Goal: Task Accomplishment & Management: Manage account settings

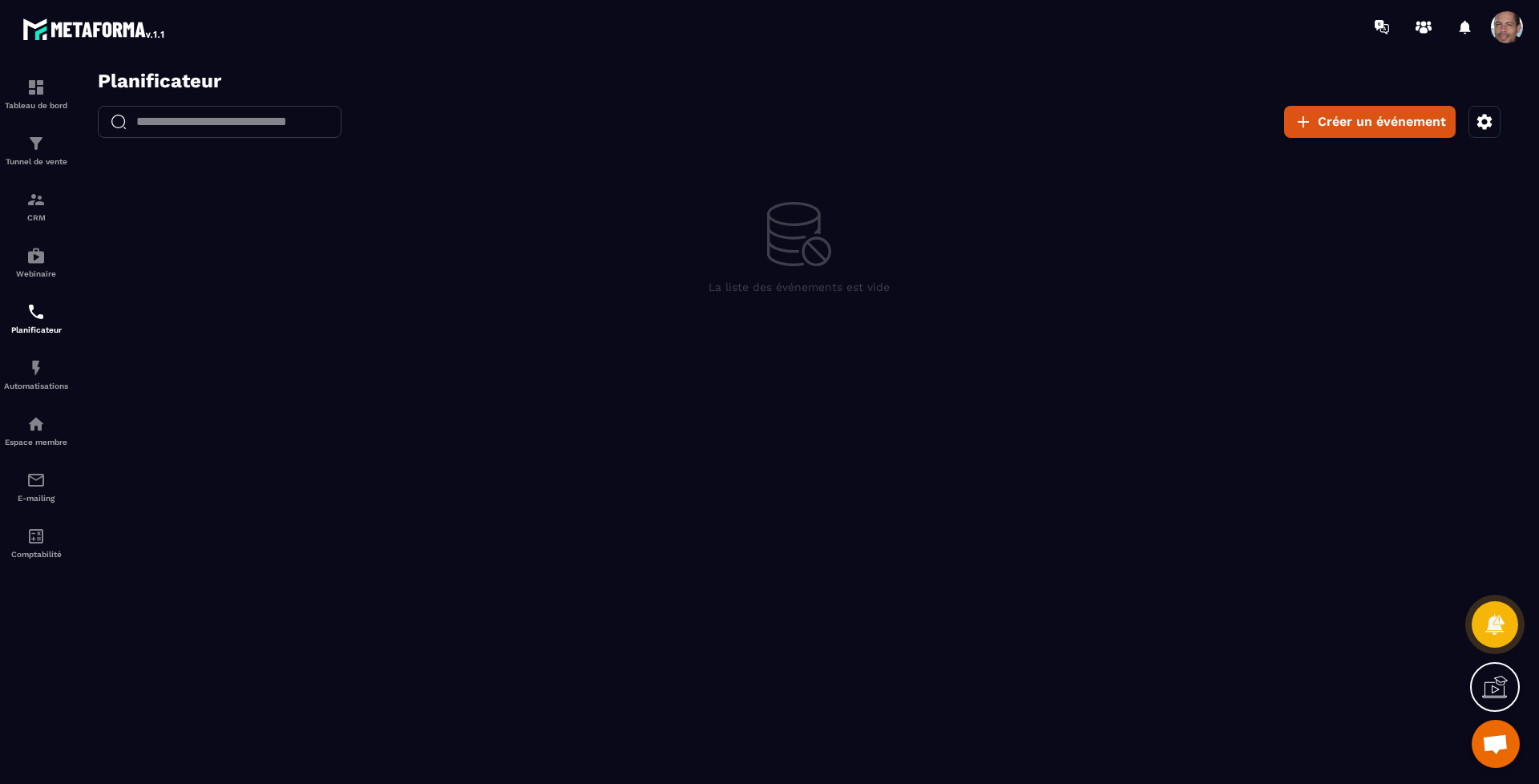
click at [1494, 123] on icon "button" at bounding box center [1485, 122] width 19 height 19
click at [1361, 201] on button "Définir ma disponibilité" at bounding box center [1363, 210] width 246 height 36
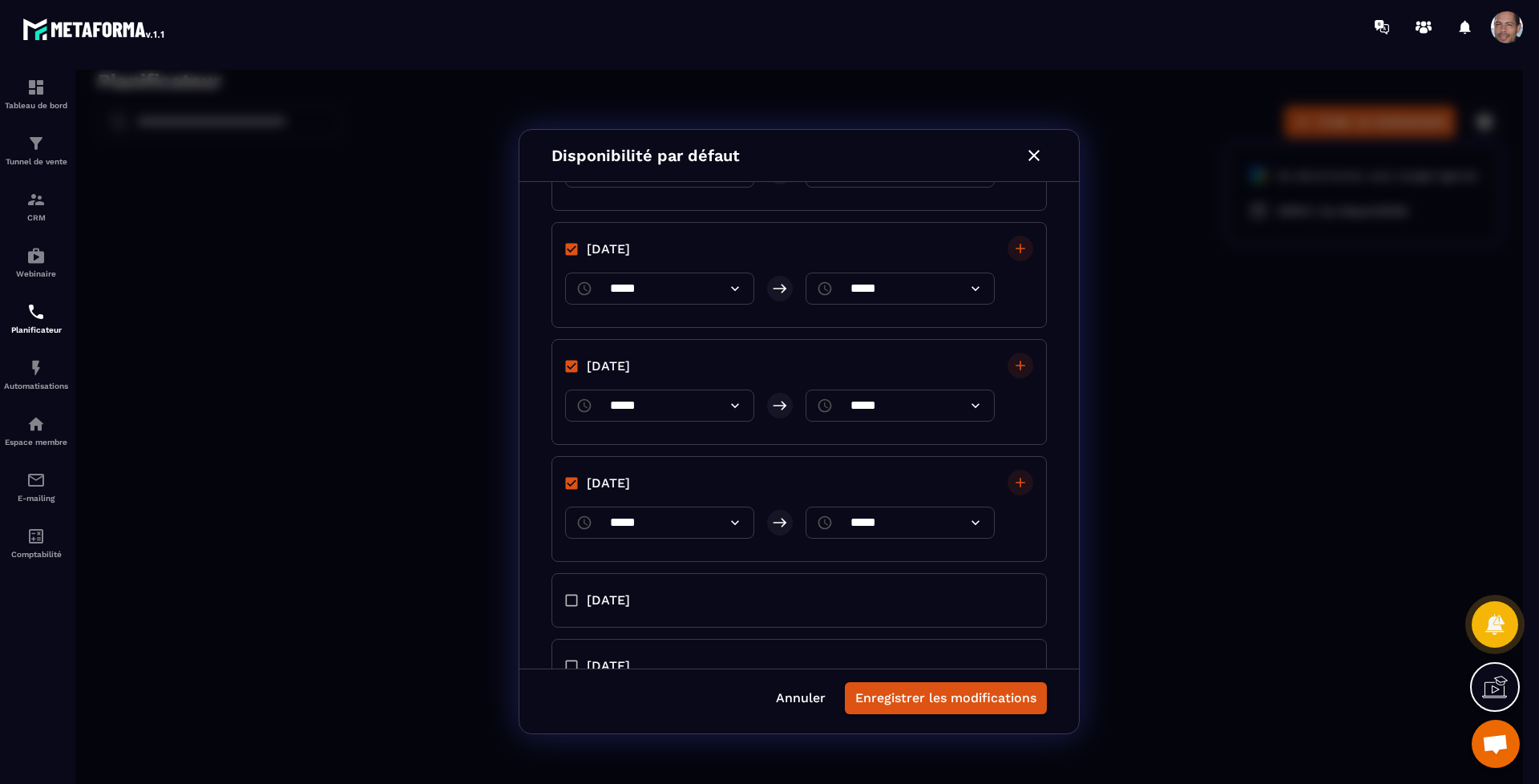
scroll to position [243, 0]
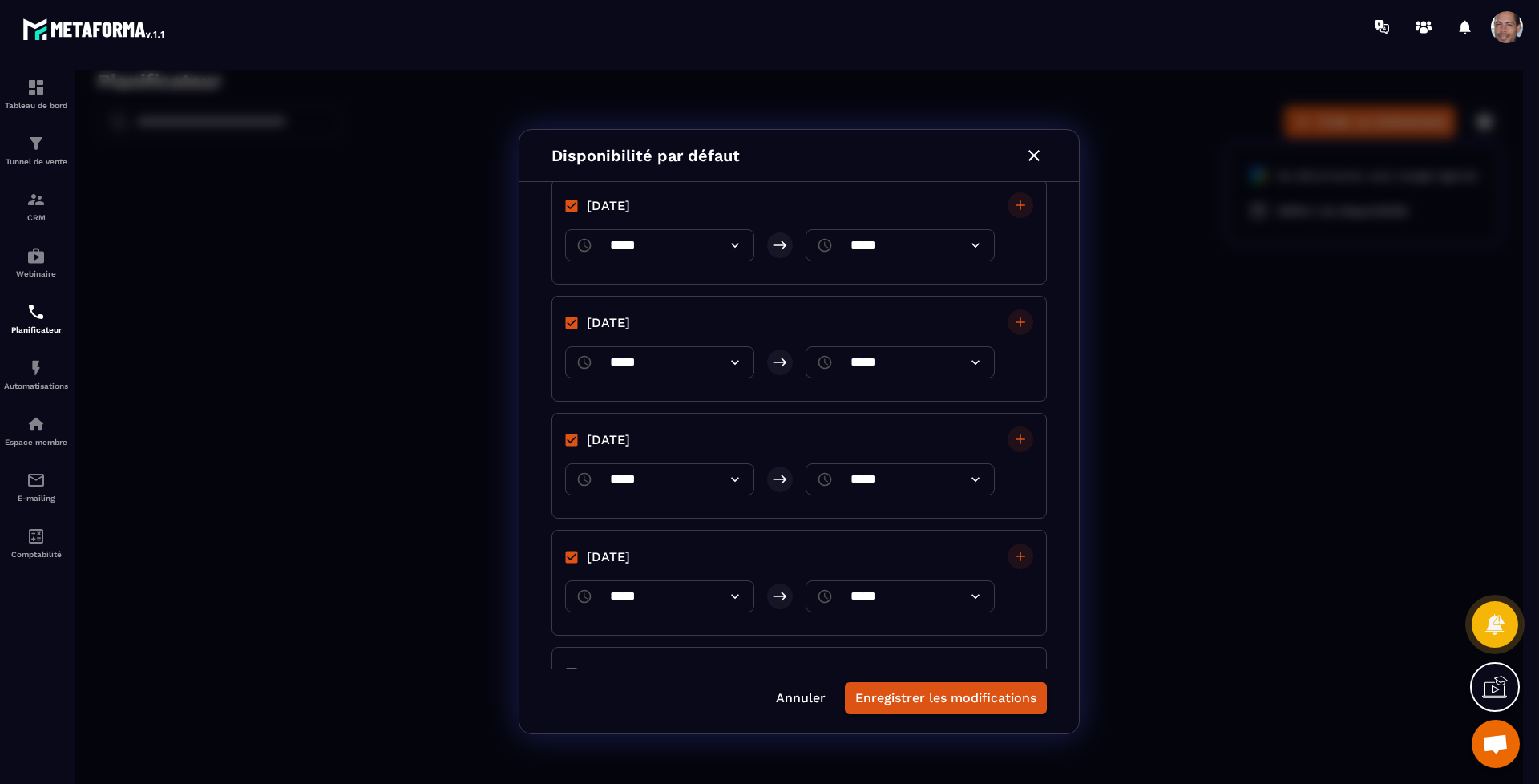
click at [730, 600] on icon at bounding box center [735, 596] width 16 height 16
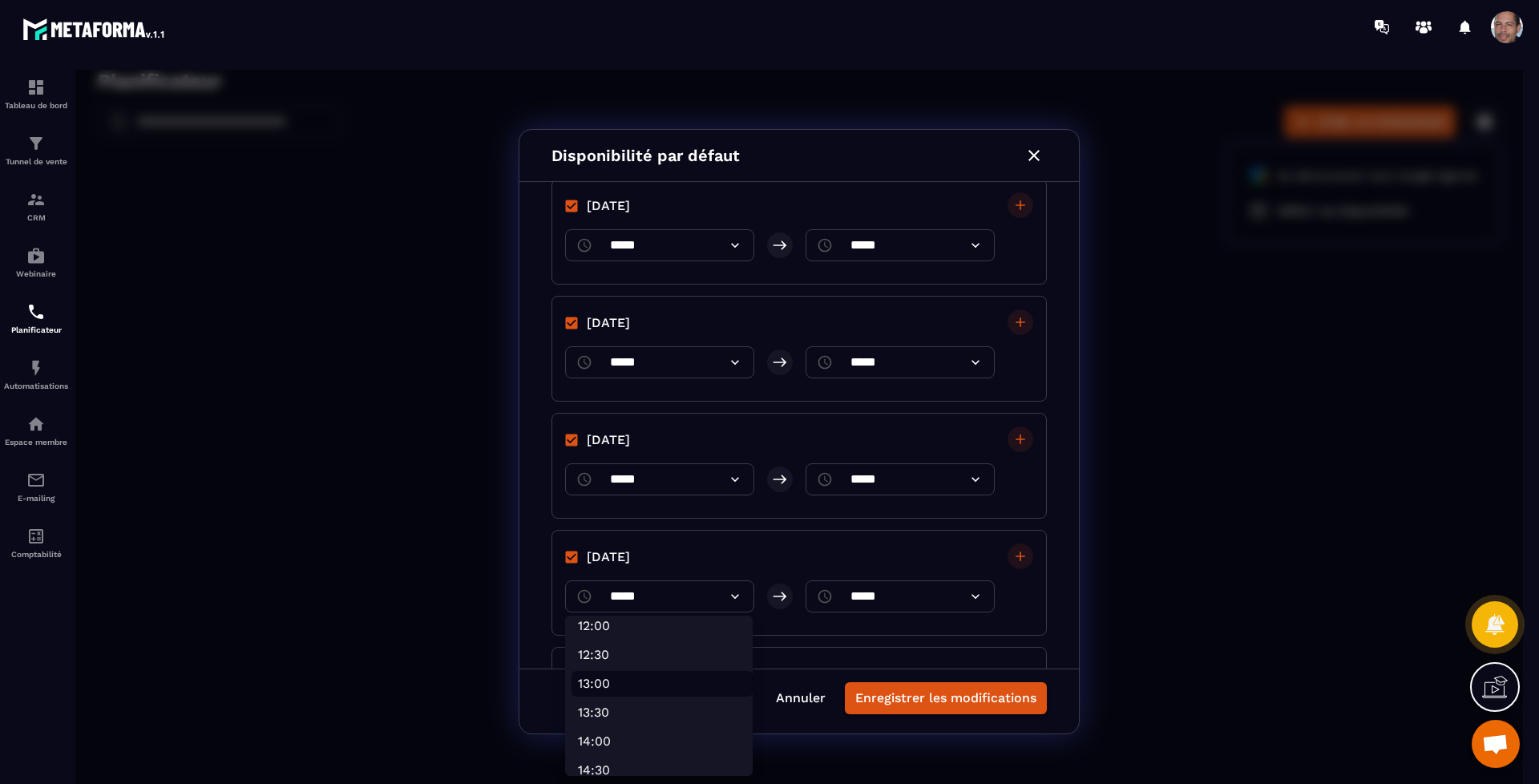
scroll to position [501, 0]
click at [637, 647] on li "09:00" at bounding box center [662, 654] width 181 height 26
type input "*****"
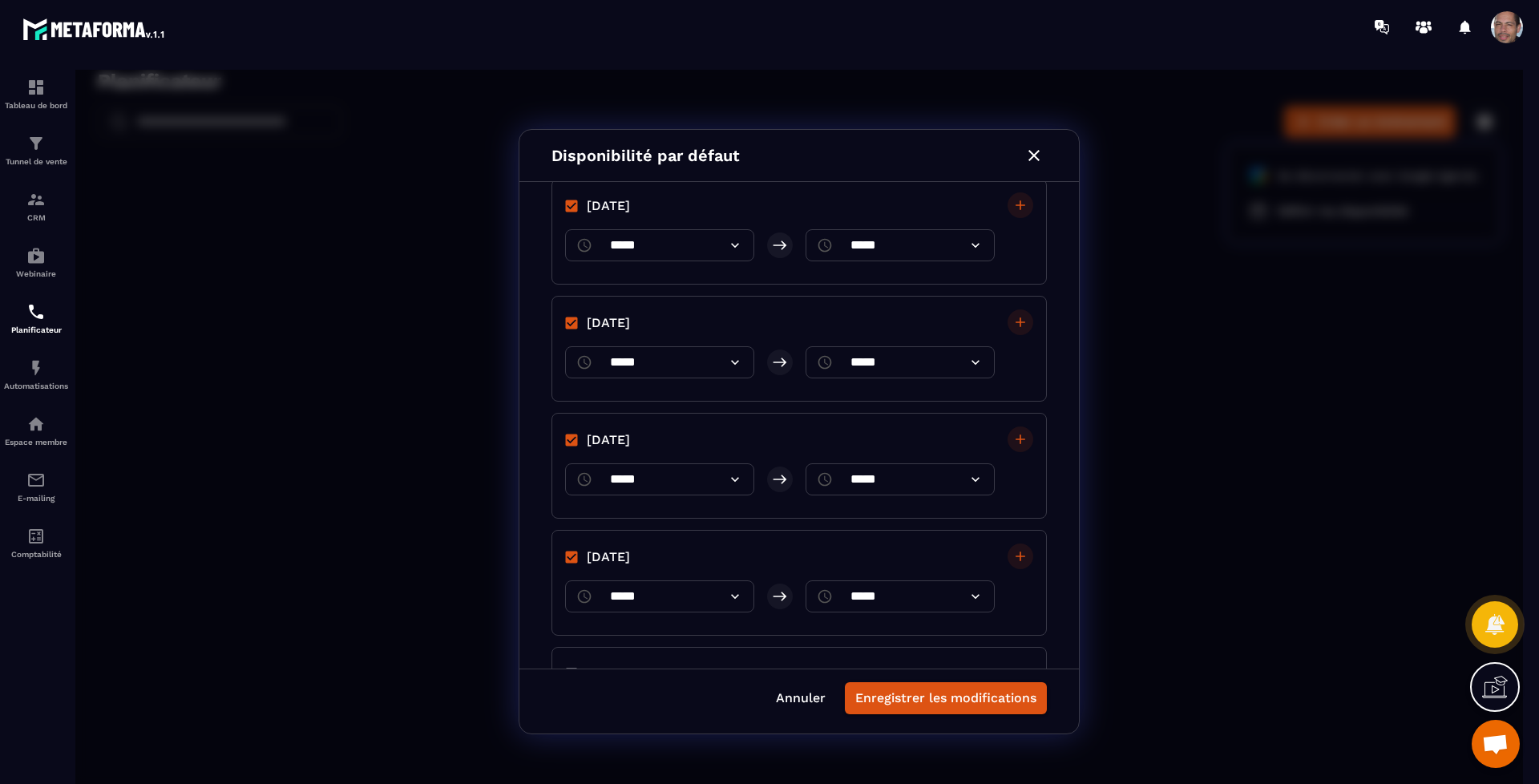
click at [973, 596] on icon at bounding box center [976, 596] width 8 height 5
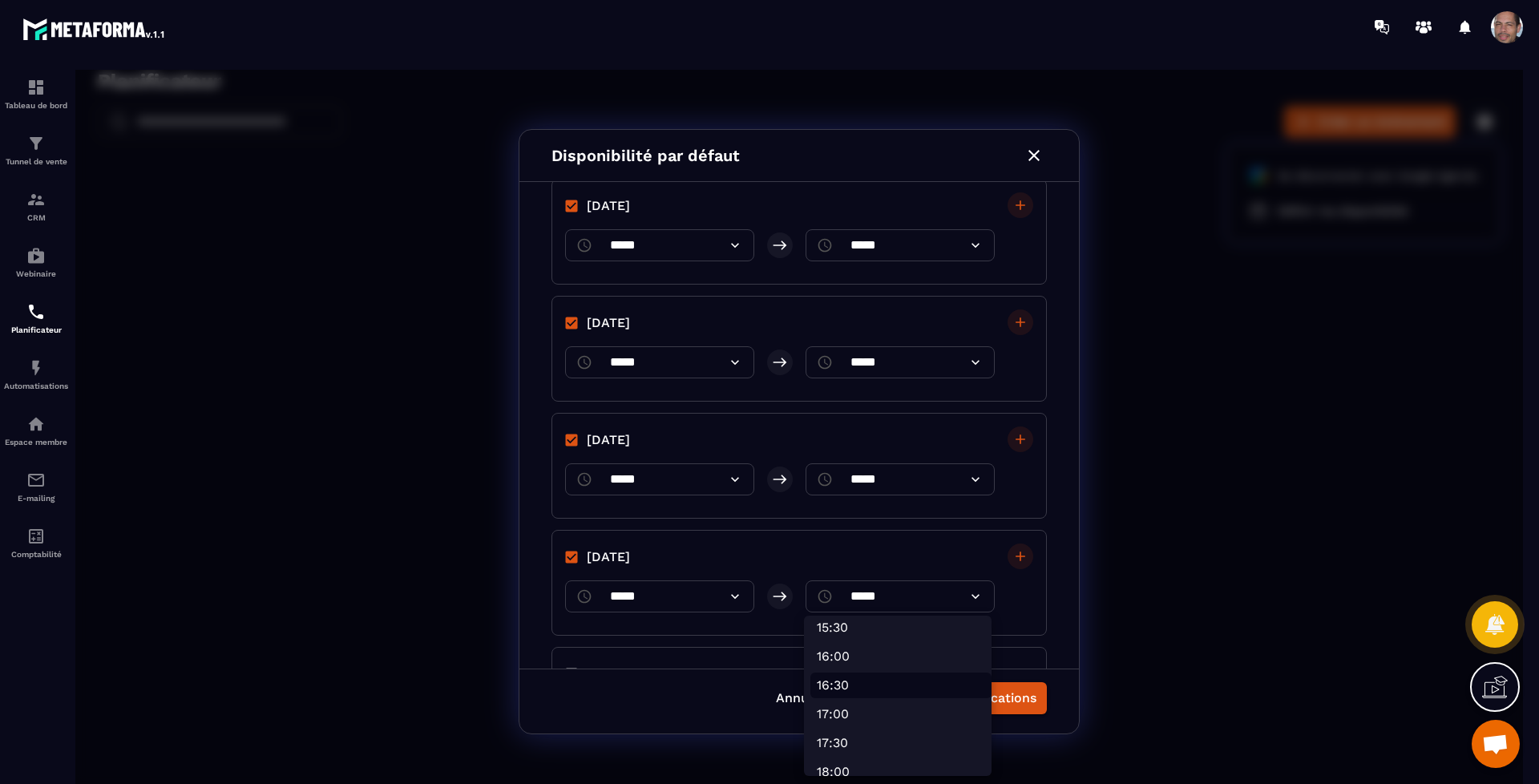
scroll to position [1002, 0]
click at [854, 644] on li "17:30" at bounding box center [901, 643] width 181 height 26
type input "*****"
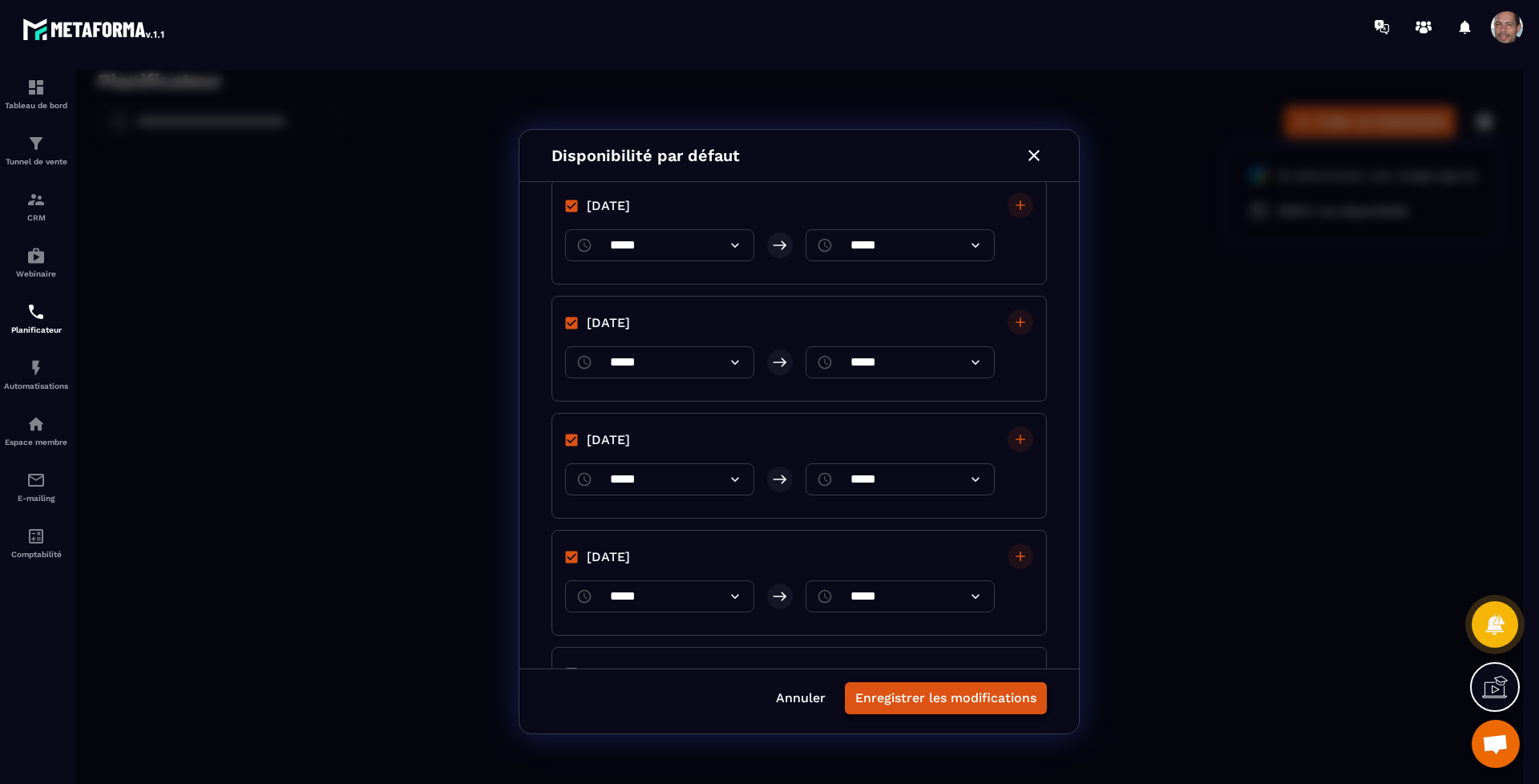
click at [973, 695] on button "Enregistrer les modifications" at bounding box center [946, 698] width 202 height 32
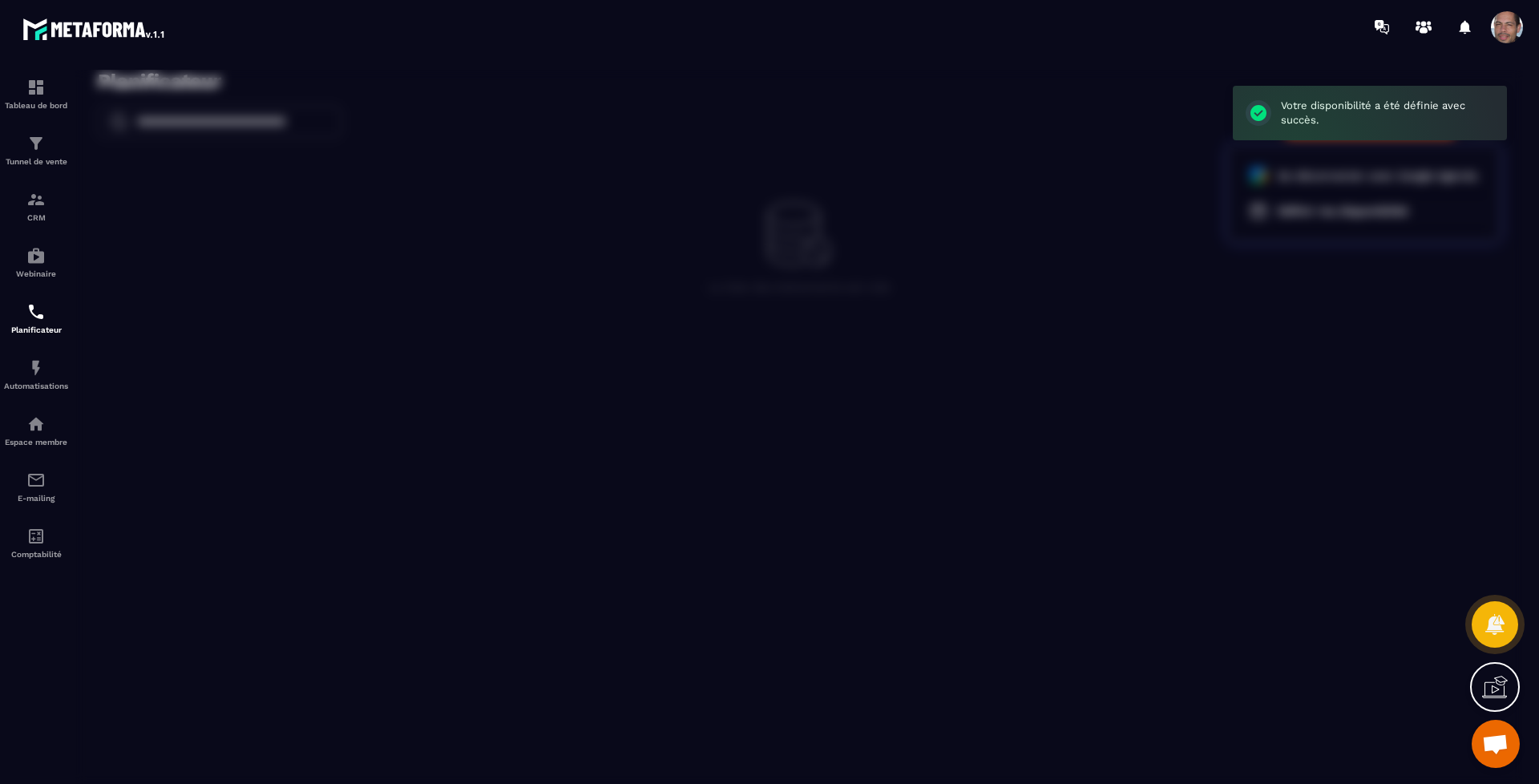
scroll to position [0, 0]
drag, startPoint x: 282, startPoint y: 158, endPoint x: 263, endPoint y: 161, distance: 19.2
click at [279, 159] on div at bounding box center [799, 431] width 1448 height 724
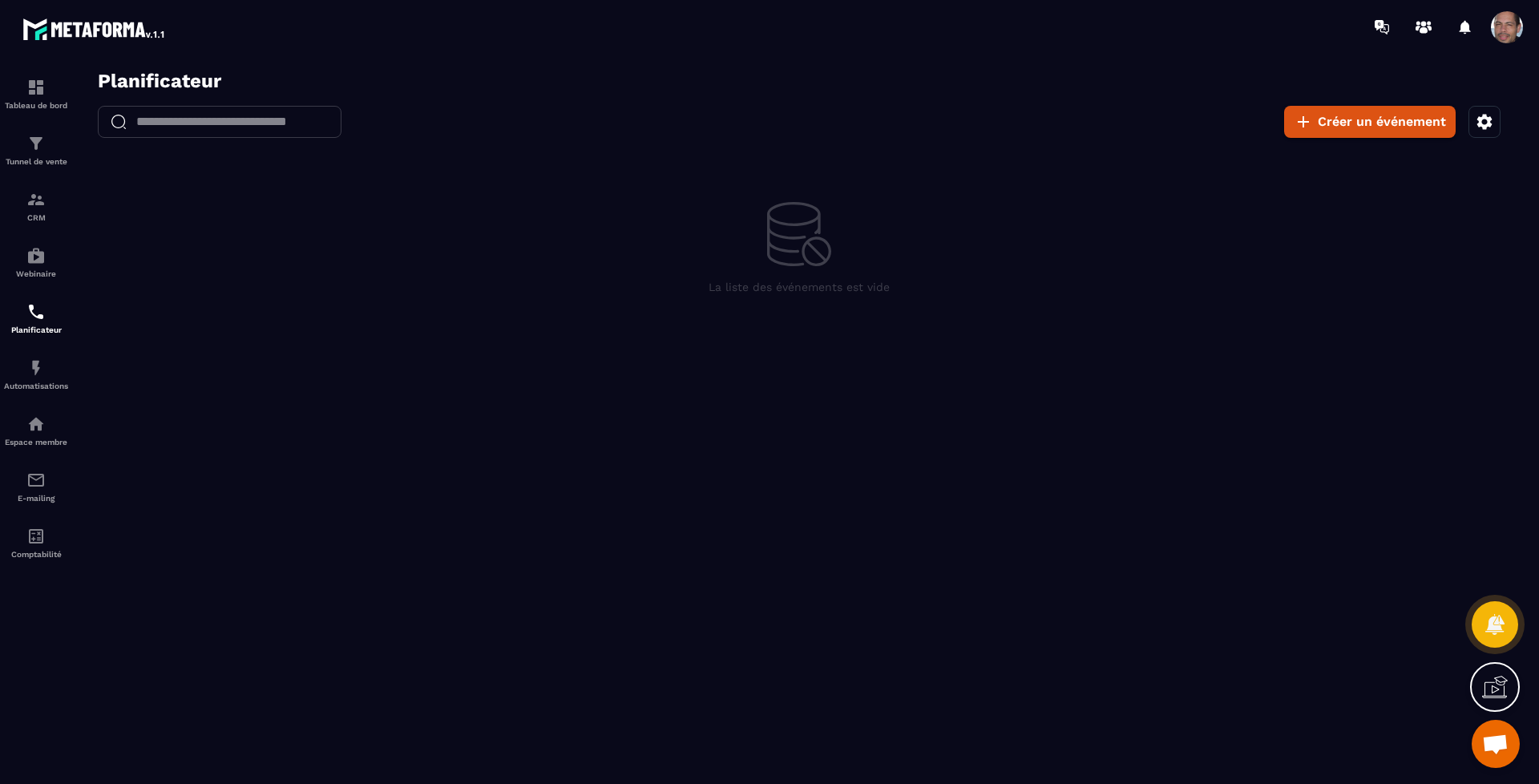
click at [314, 122] on input "text" at bounding box center [237, 122] width 209 height 32
click at [1485, 123] on icon "button" at bounding box center [1485, 122] width 19 height 19
click at [449, 221] on div at bounding box center [799, 431] width 1448 height 724
click at [1506, 24] on span at bounding box center [1507, 27] width 32 height 32
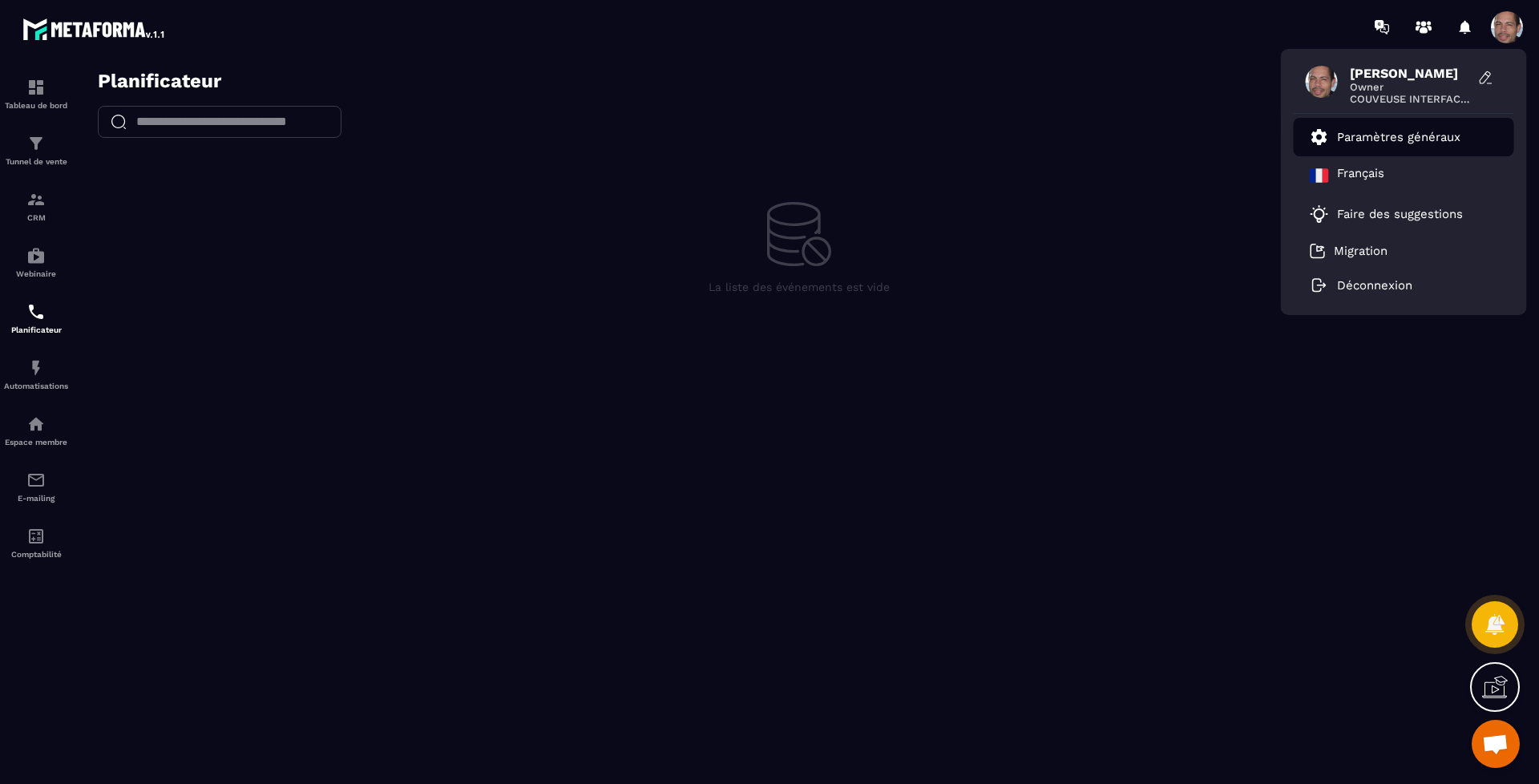
click at [1379, 128] on link "Paramètres généraux" at bounding box center [1385, 137] width 150 height 19
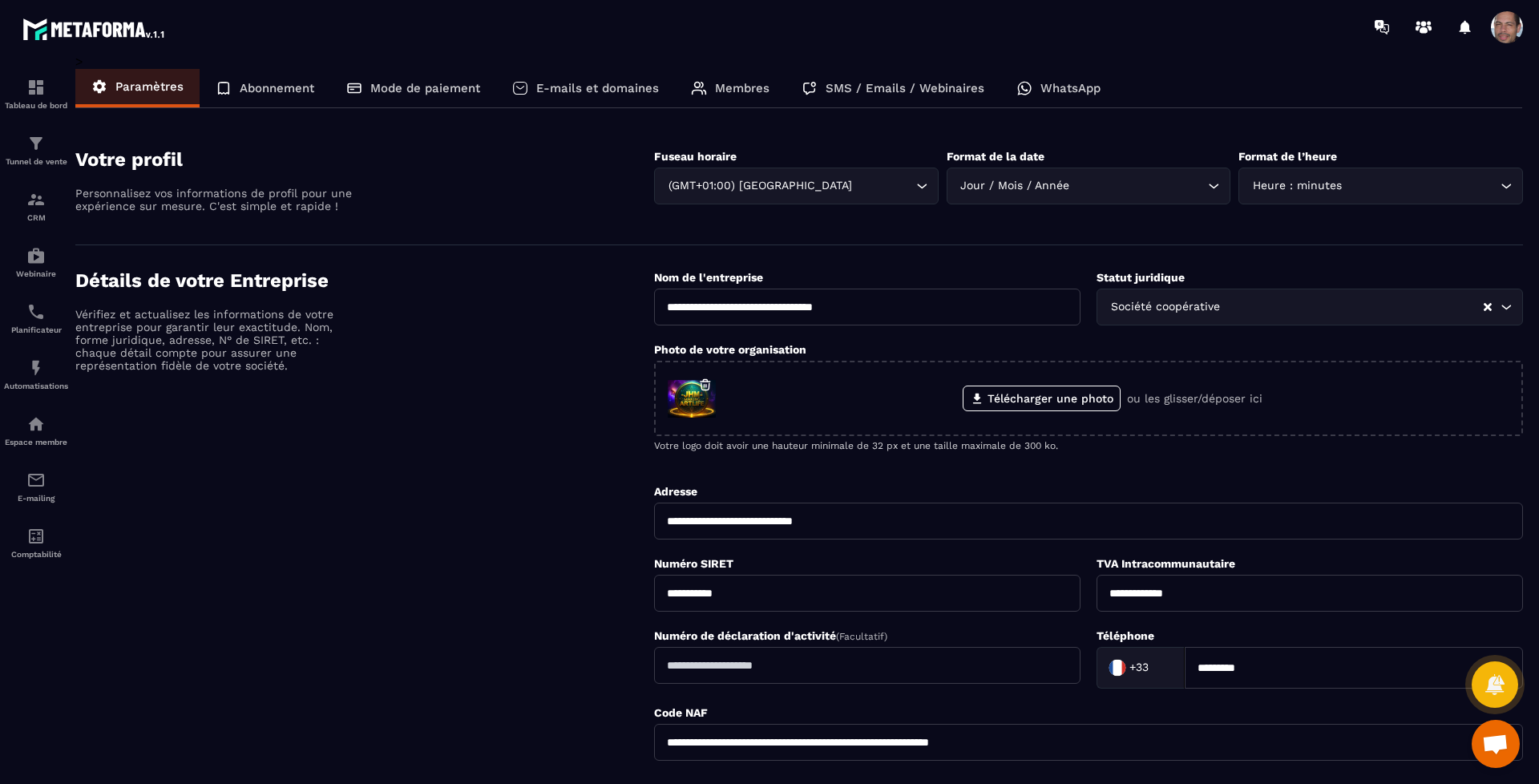
click at [1078, 95] on p "WhatsApp" at bounding box center [1070, 88] width 60 height 15
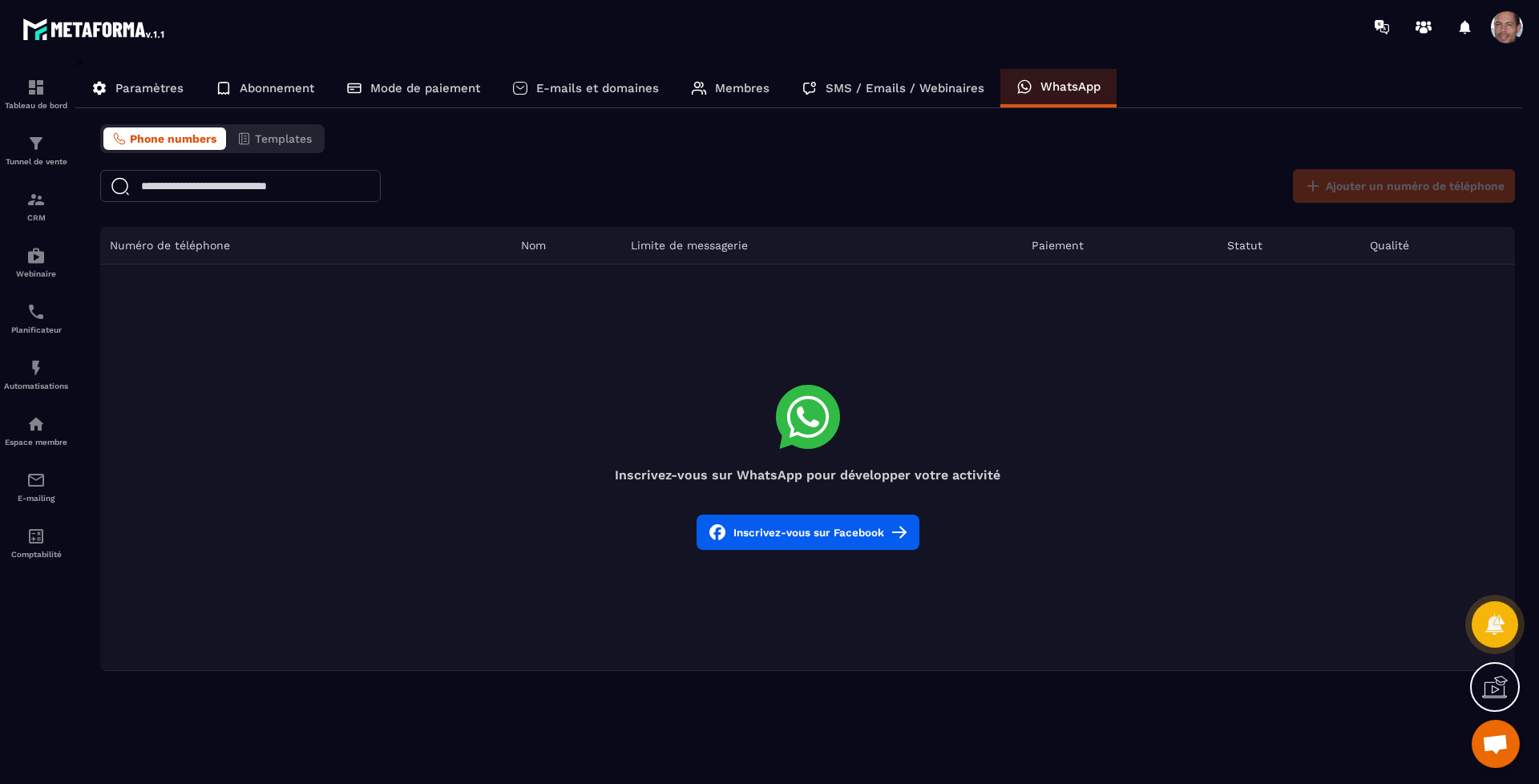
click at [827, 530] on button "Inscrivez-vous sur Facebook" at bounding box center [808, 532] width 223 height 36
click at [1516, 21] on span at bounding box center [1507, 27] width 32 height 32
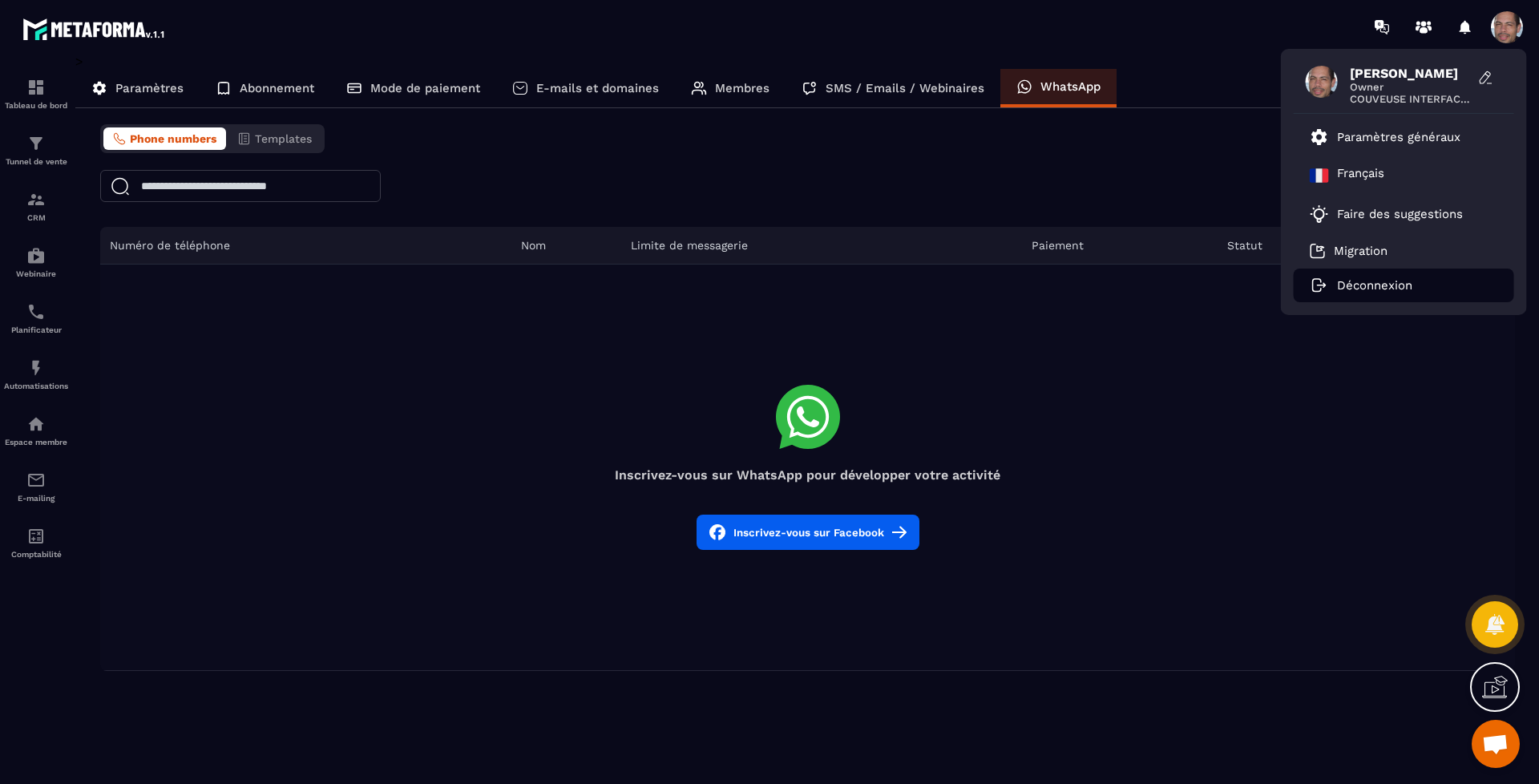
click at [1407, 289] on p "Déconnexion" at bounding box center [1375, 285] width 76 height 15
